Goal: Check status: Check status

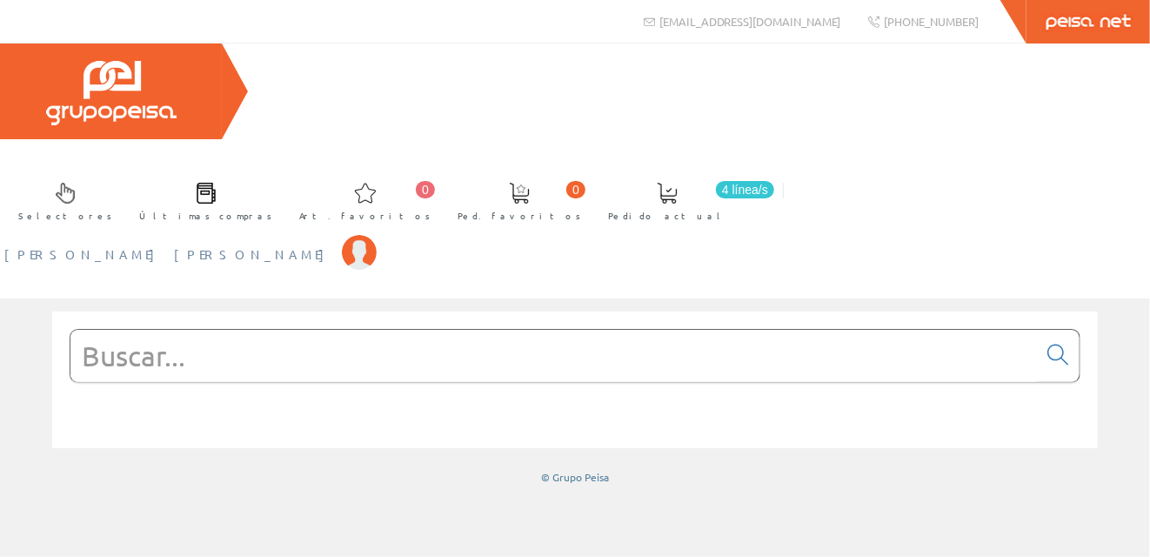
click at [333, 245] on span "[PERSON_NAME] [PERSON_NAME]" at bounding box center [168, 253] width 329 height 17
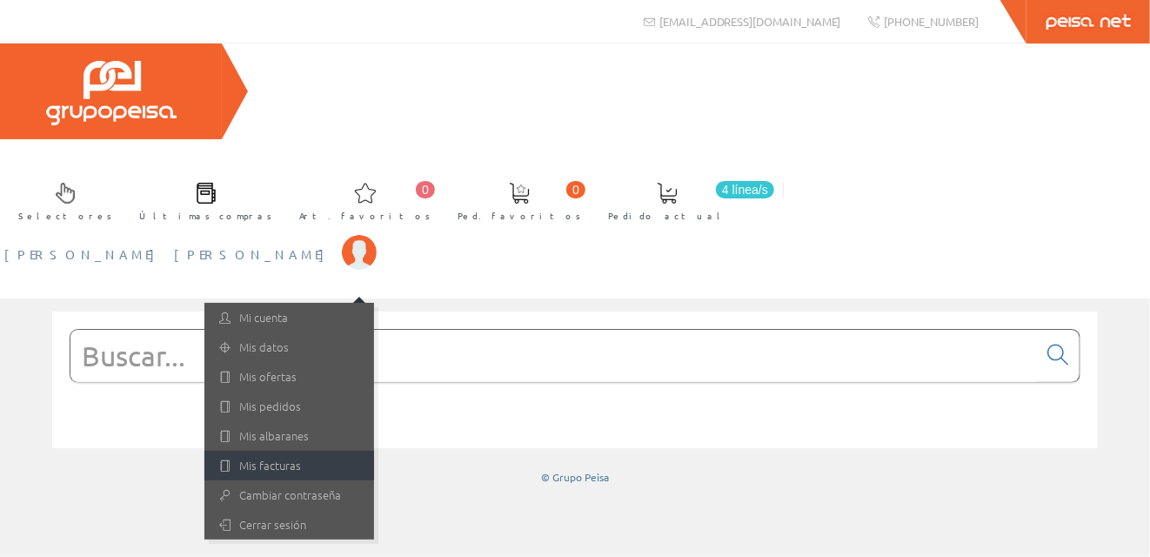
click at [374, 451] on link "Mis facturas" at bounding box center [289, 466] width 170 height 30
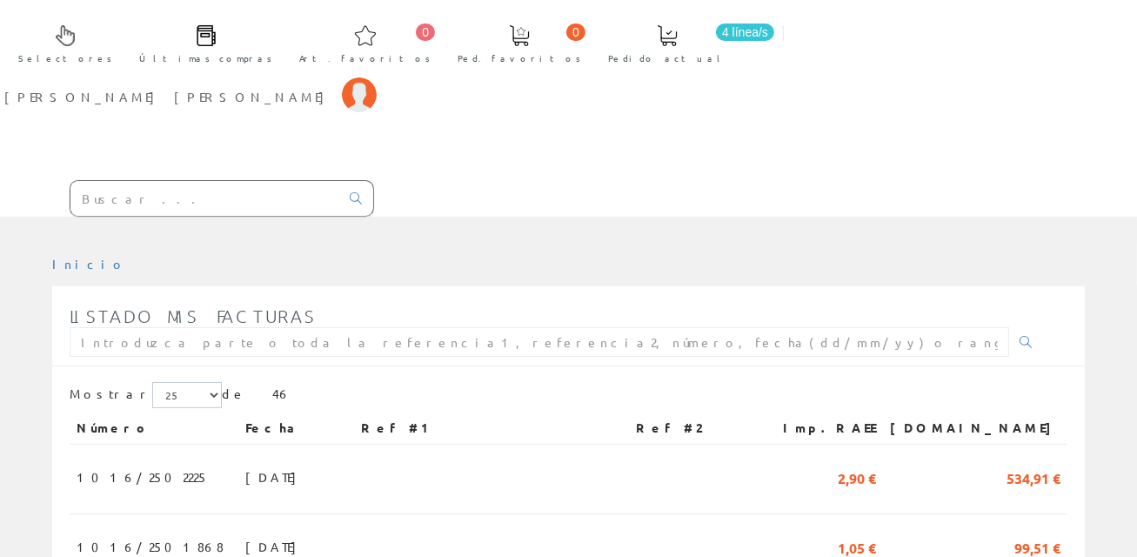
scroll to position [174, 0]
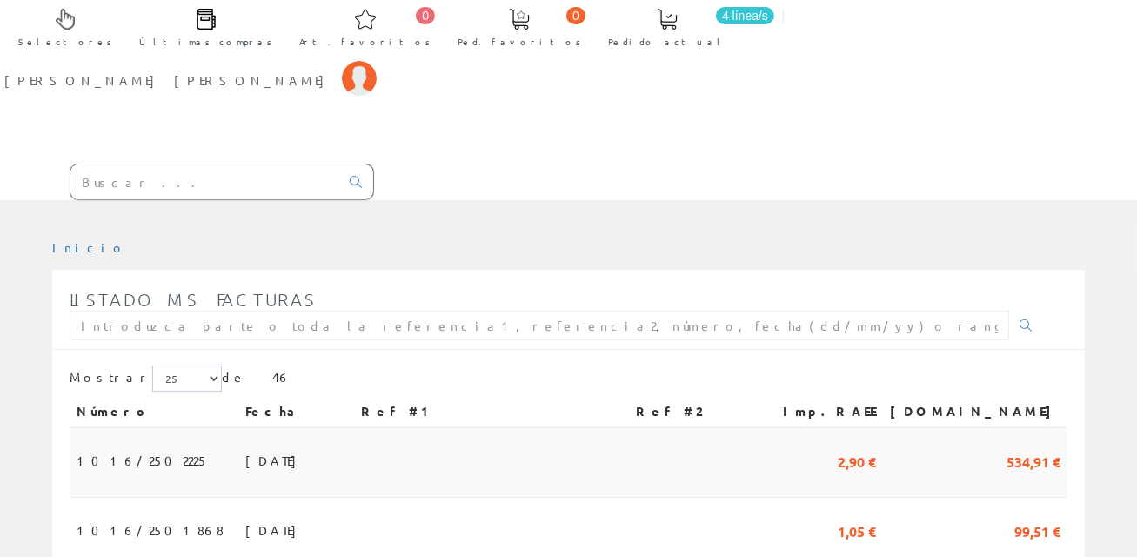
click at [245, 445] on span "[DATE]" at bounding box center [275, 460] width 60 height 30
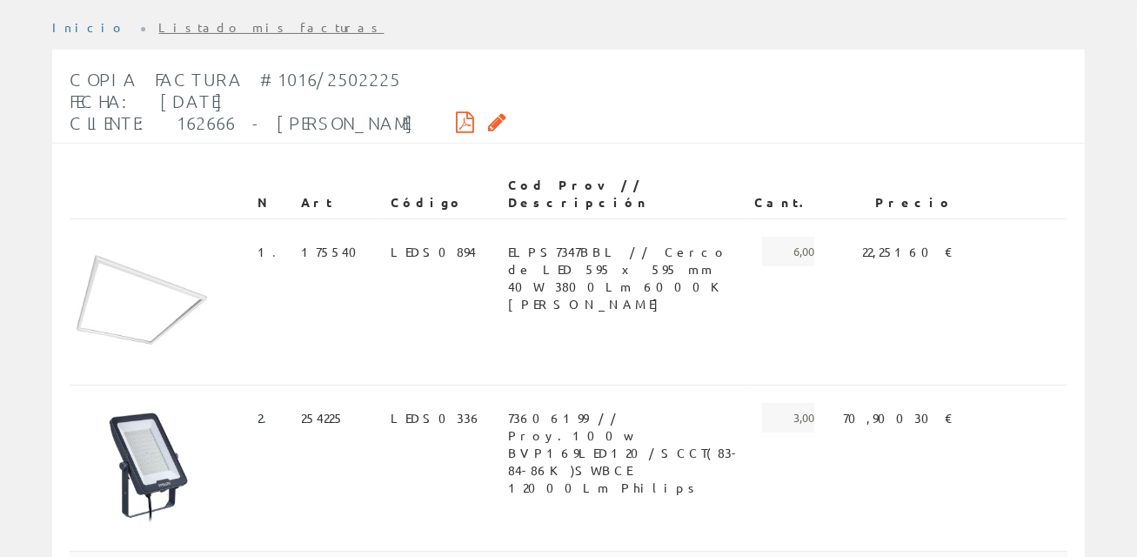
scroll to position [288, 0]
